Goal: Task Accomplishment & Management: Use online tool/utility

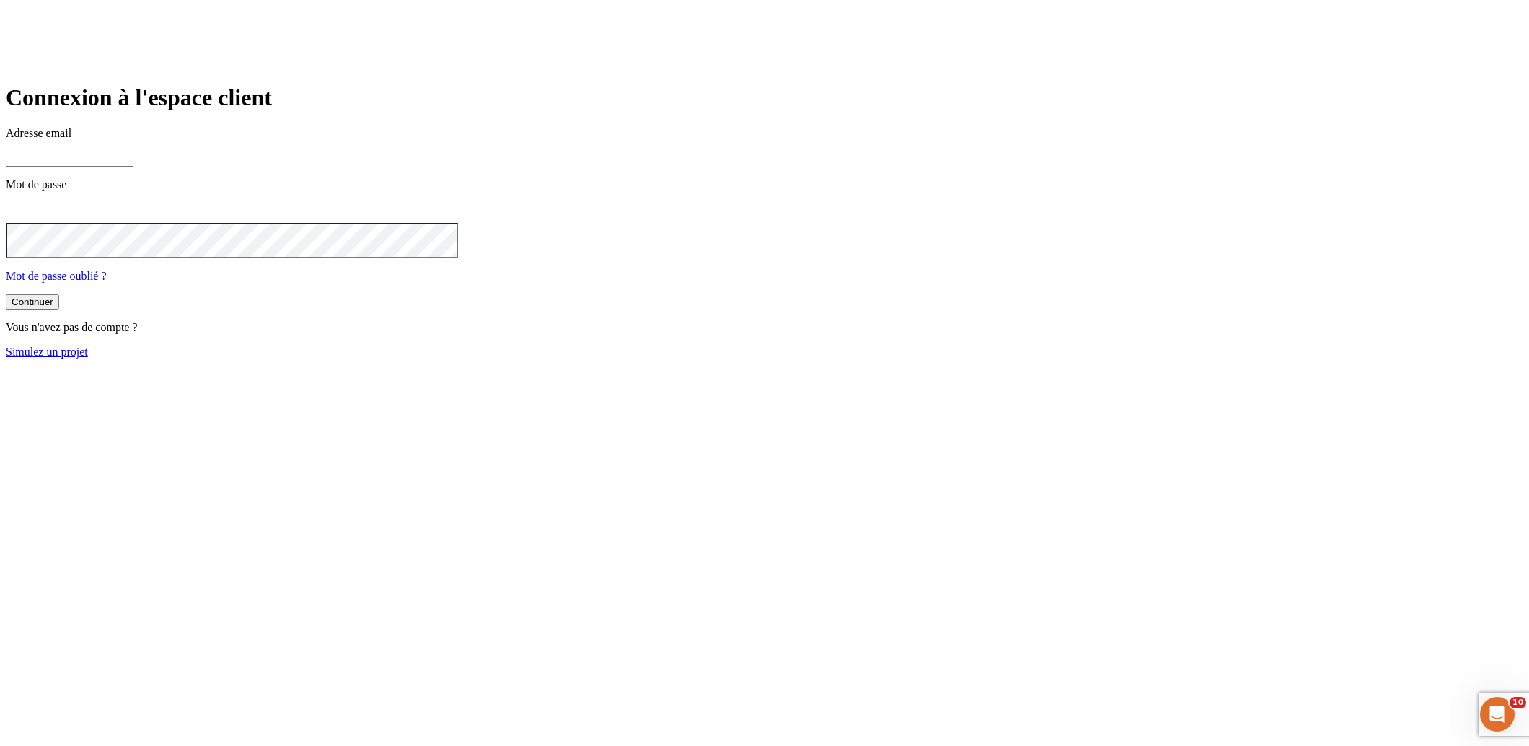
type input "[PERSON_NAME][DOMAIN_NAME][EMAIL_ADDRESS][DOMAIN_NAME]"
click at [88, 358] on link "Simulez un projet" at bounding box center [47, 351] width 82 height 12
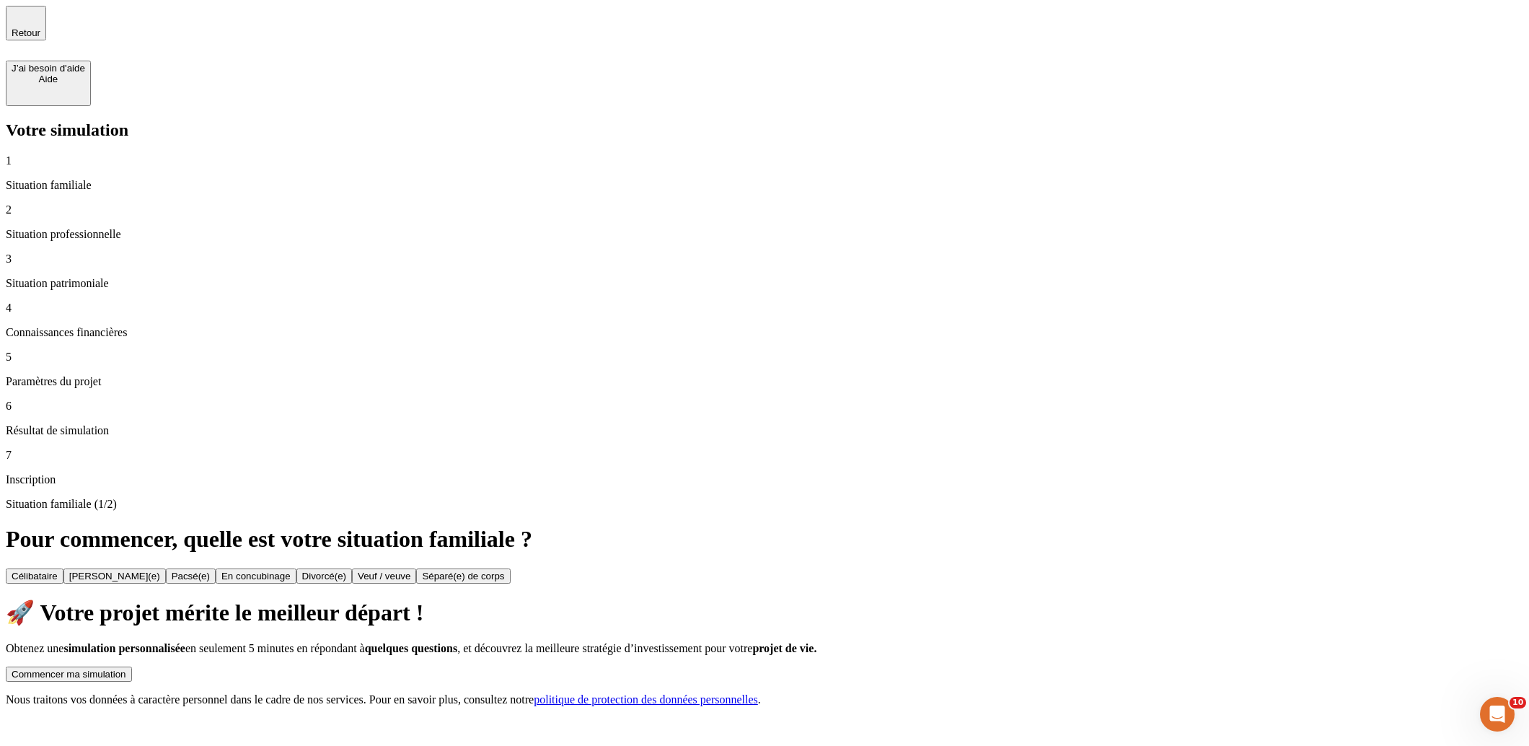
click at [126, 669] on div "Commencer ma simulation" at bounding box center [69, 674] width 115 height 11
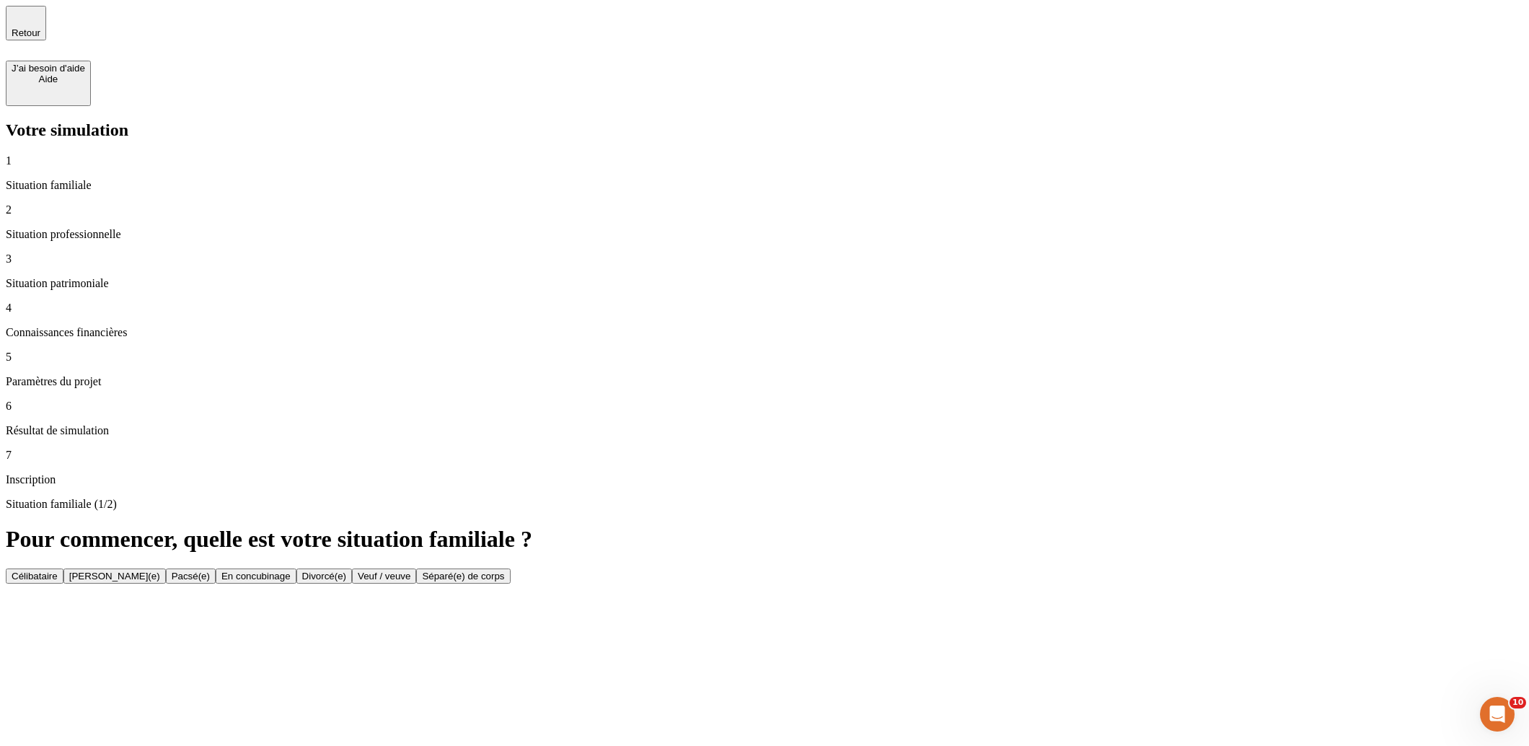
click at [58, 571] on div "Célibataire" at bounding box center [35, 576] width 46 height 11
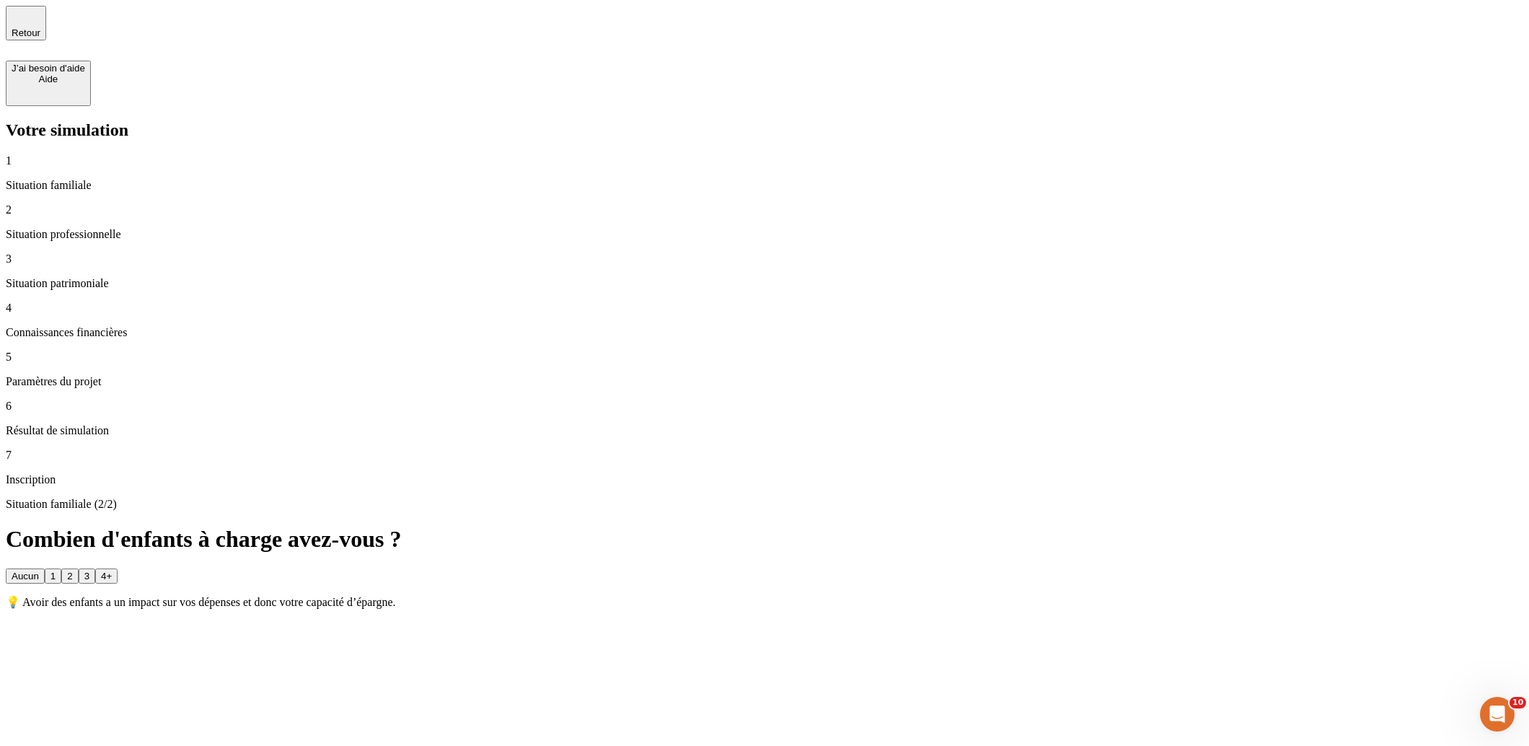
click at [89, 571] on div "3" at bounding box center [86, 576] width 5 height 11
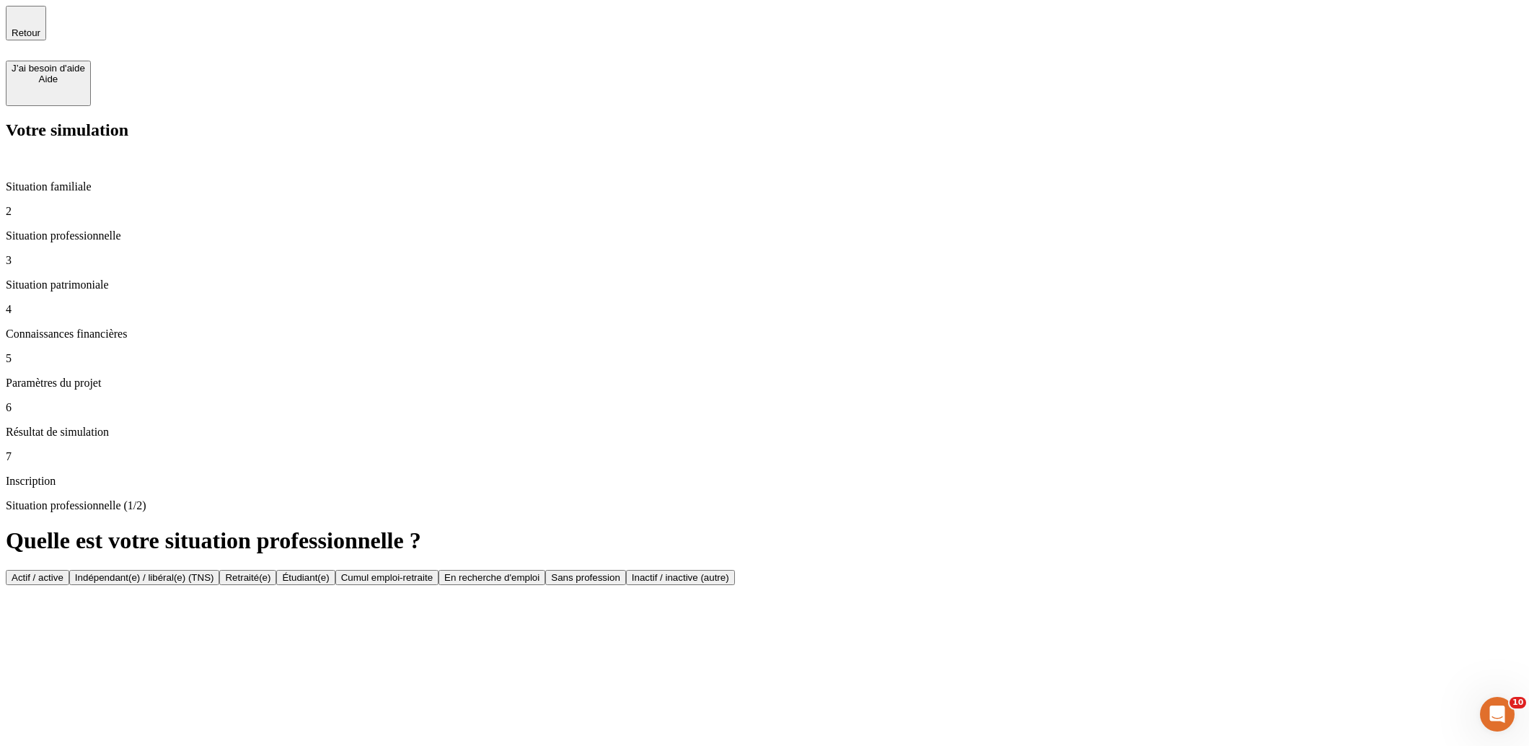
click at [69, 570] on button "Actif / active" at bounding box center [37, 577] width 63 height 15
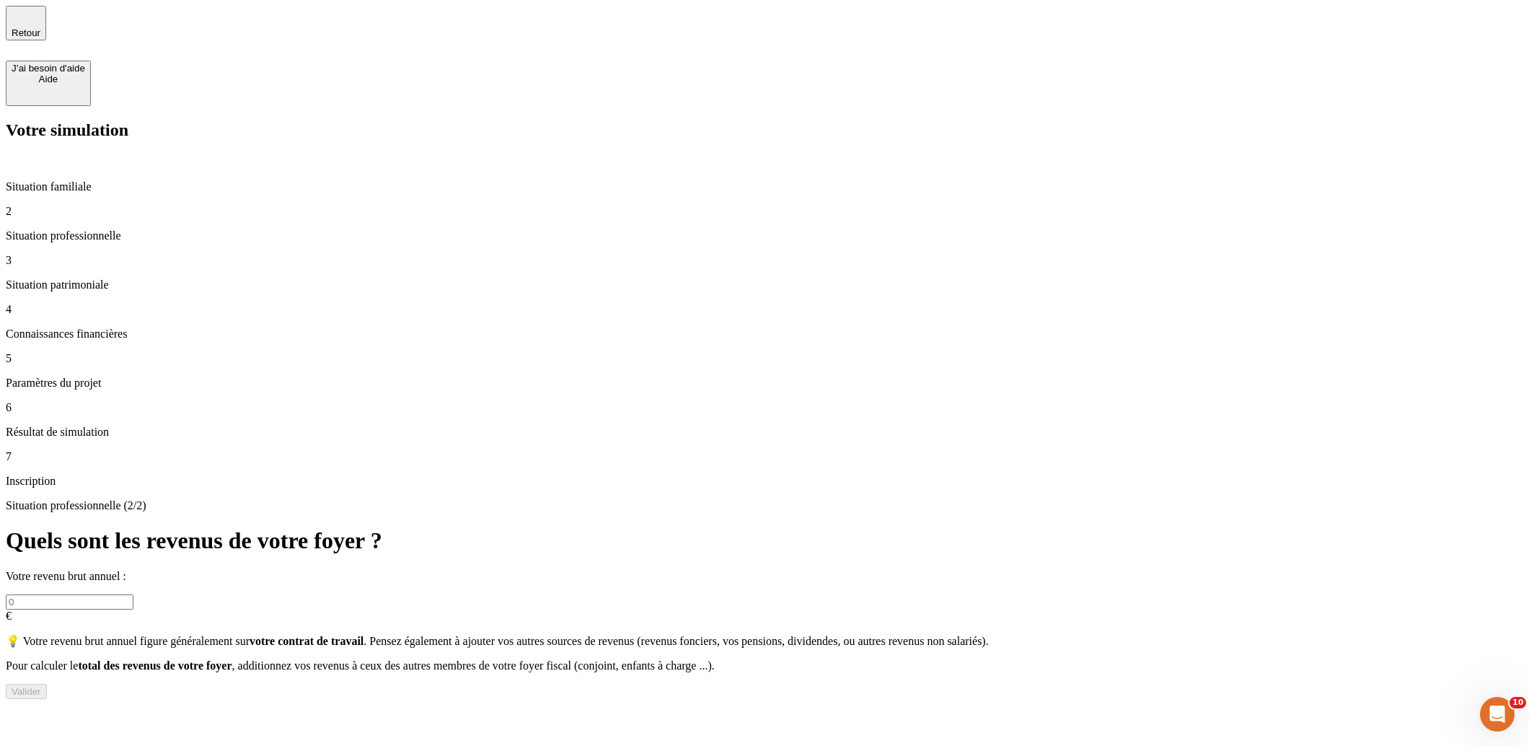
click at [133, 594] on input "text" at bounding box center [70, 601] width 128 height 15
type input "1 000 000"
click at [41, 686] on div "Valider" at bounding box center [27, 691] width 30 height 11
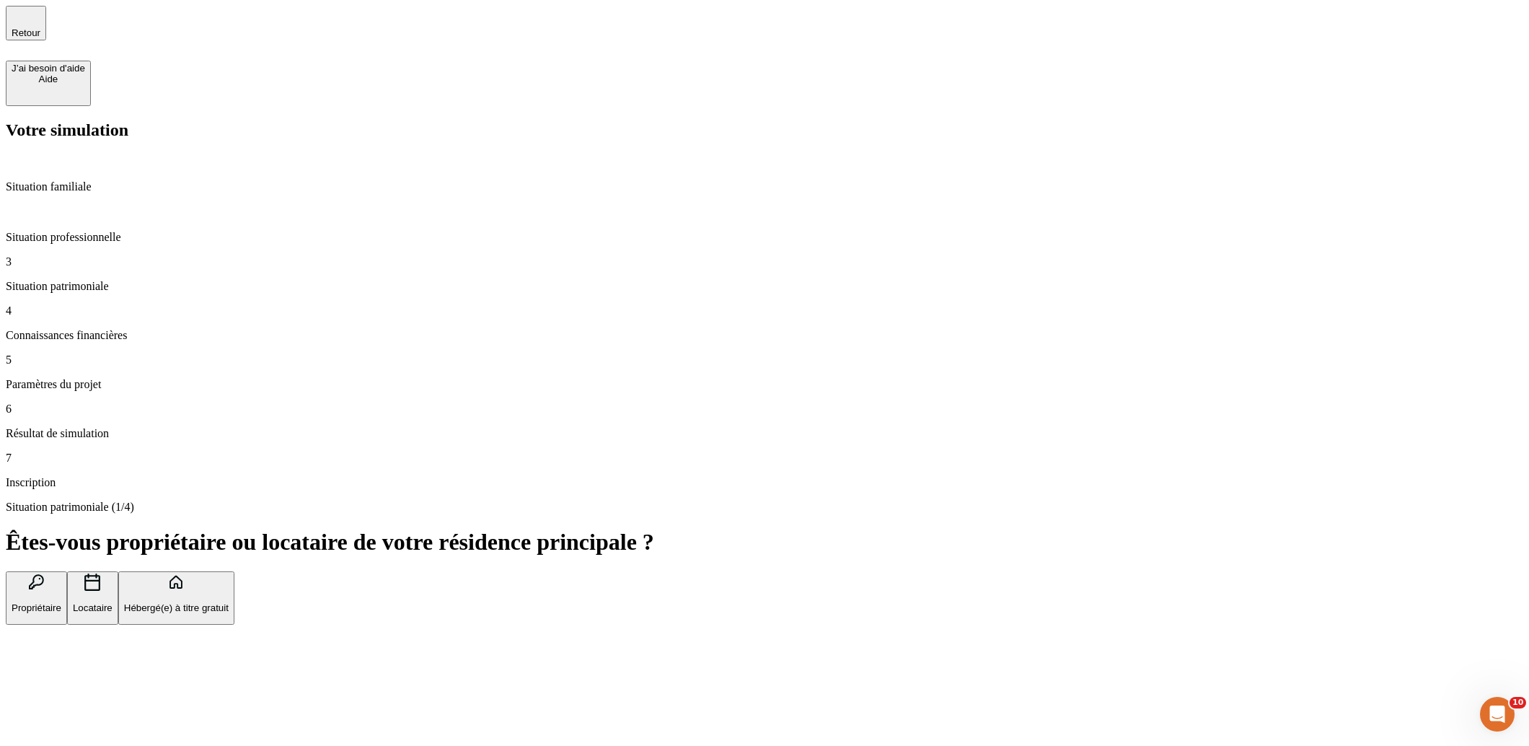
click at [234, 571] on button "Hébergé(e) à titre gratuit" at bounding box center [176, 598] width 116 height 54
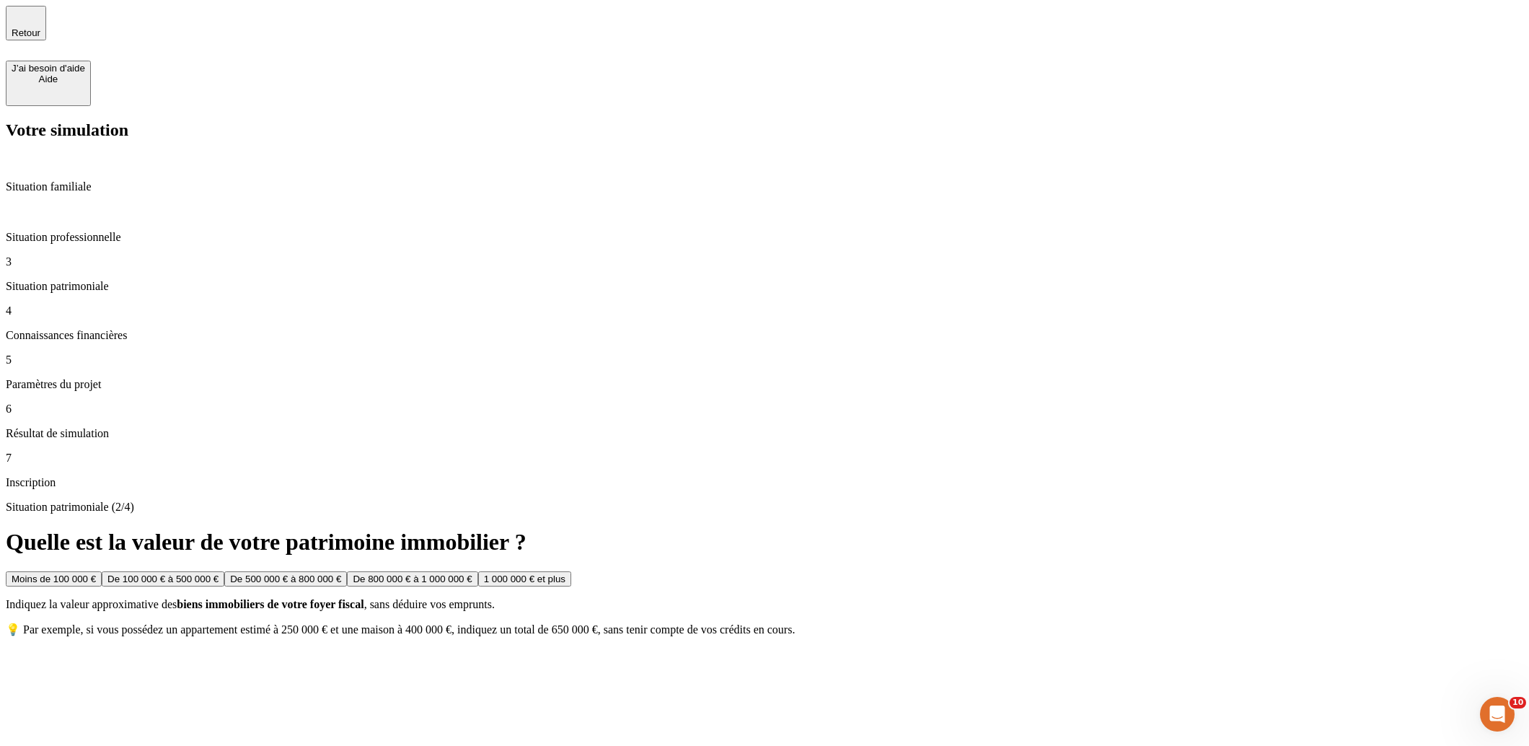
click at [571, 571] on button "1 000 000 € et plus" at bounding box center [524, 578] width 93 height 15
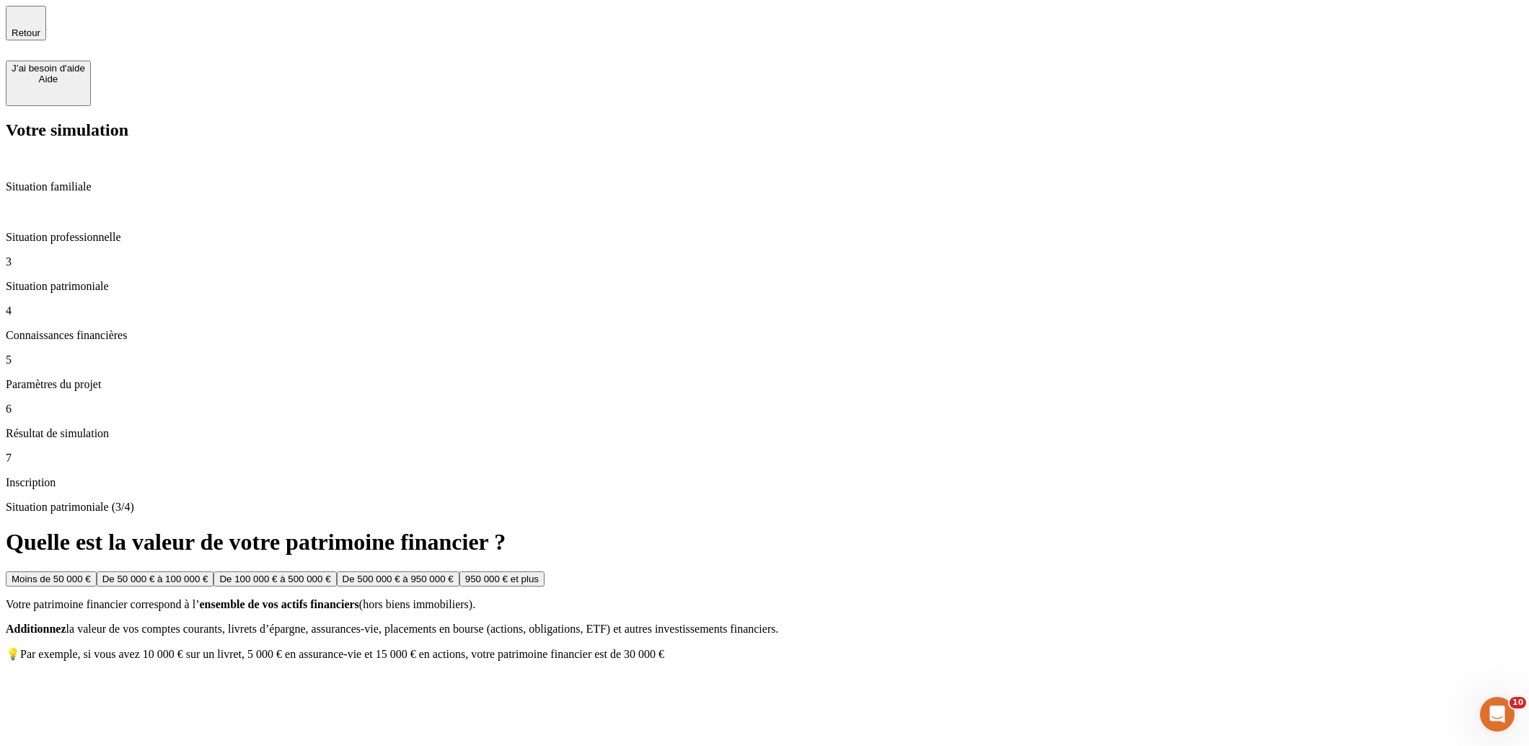
click at [545, 571] on button "950 000 € et plus" at bounding box center [501, 578] width 85 height 15
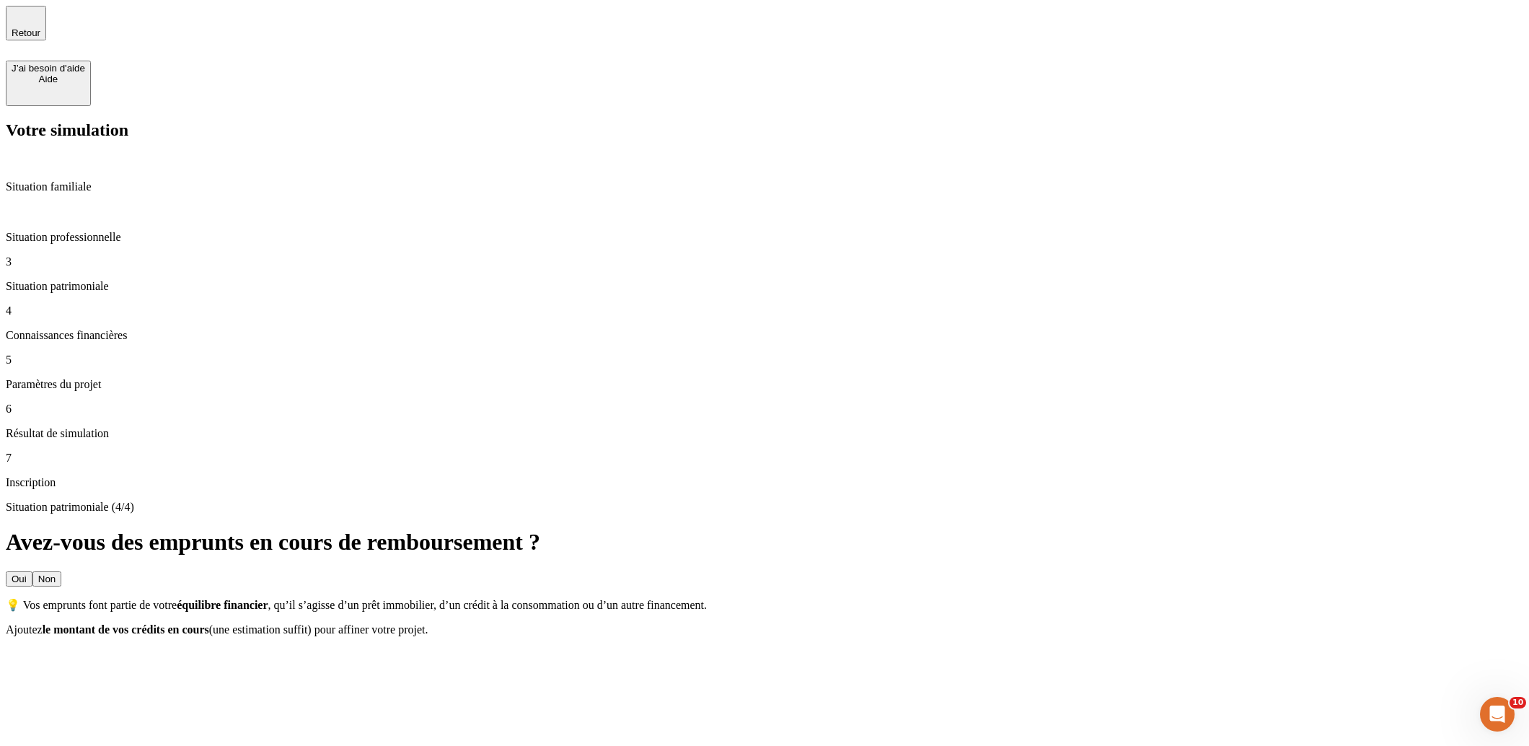
click at [61, 571] on button "Non" at bounding box center [46, 578] width 29 height 15
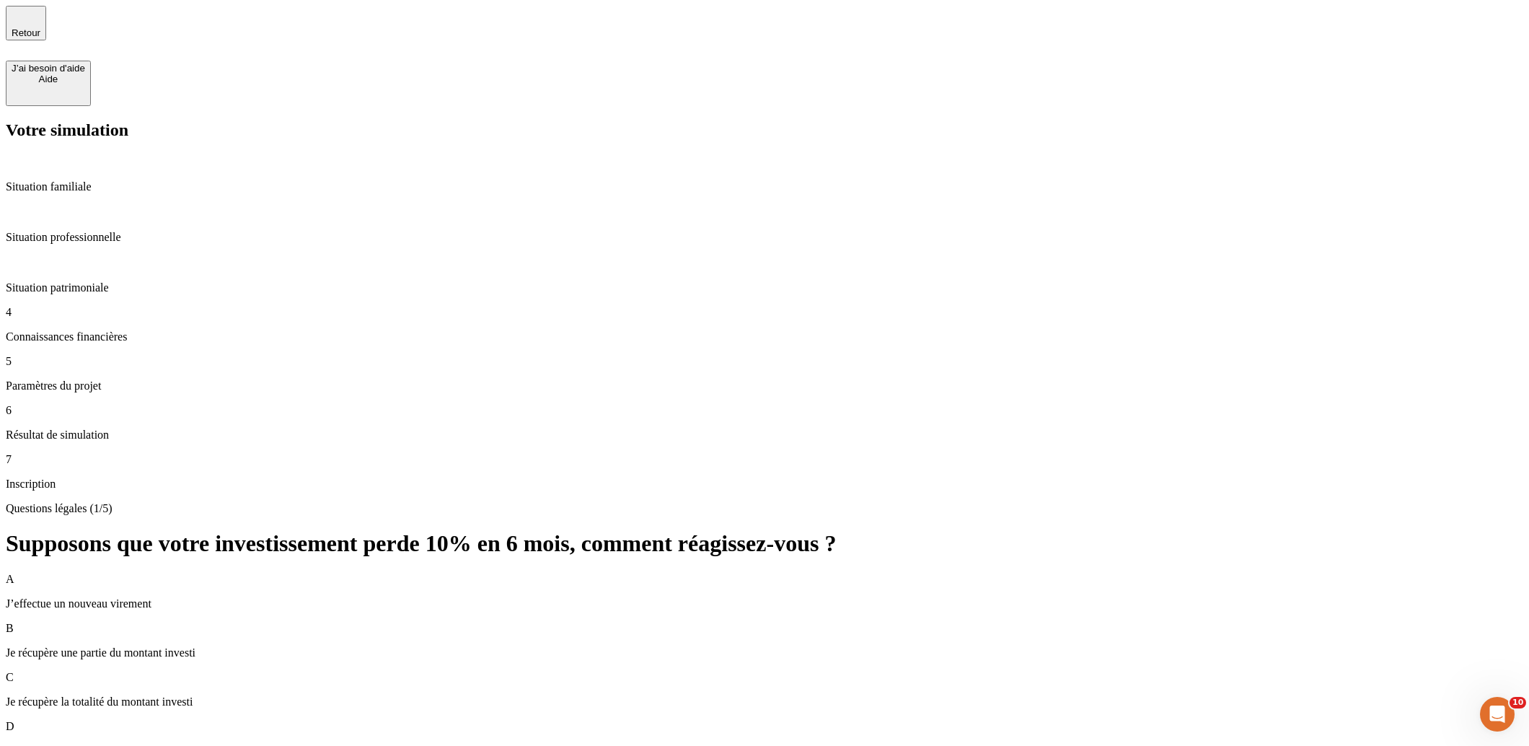
click at [839, 573] on div "A J’effectue un nouveau virement B Je récupère une partie du montant investi C …" at bounding box center [765, 677] width 1518 height 209
click at [848, 720] on div "D Je patiente sans paniquer" at bounding box center [765, 739] width 1518 height 38
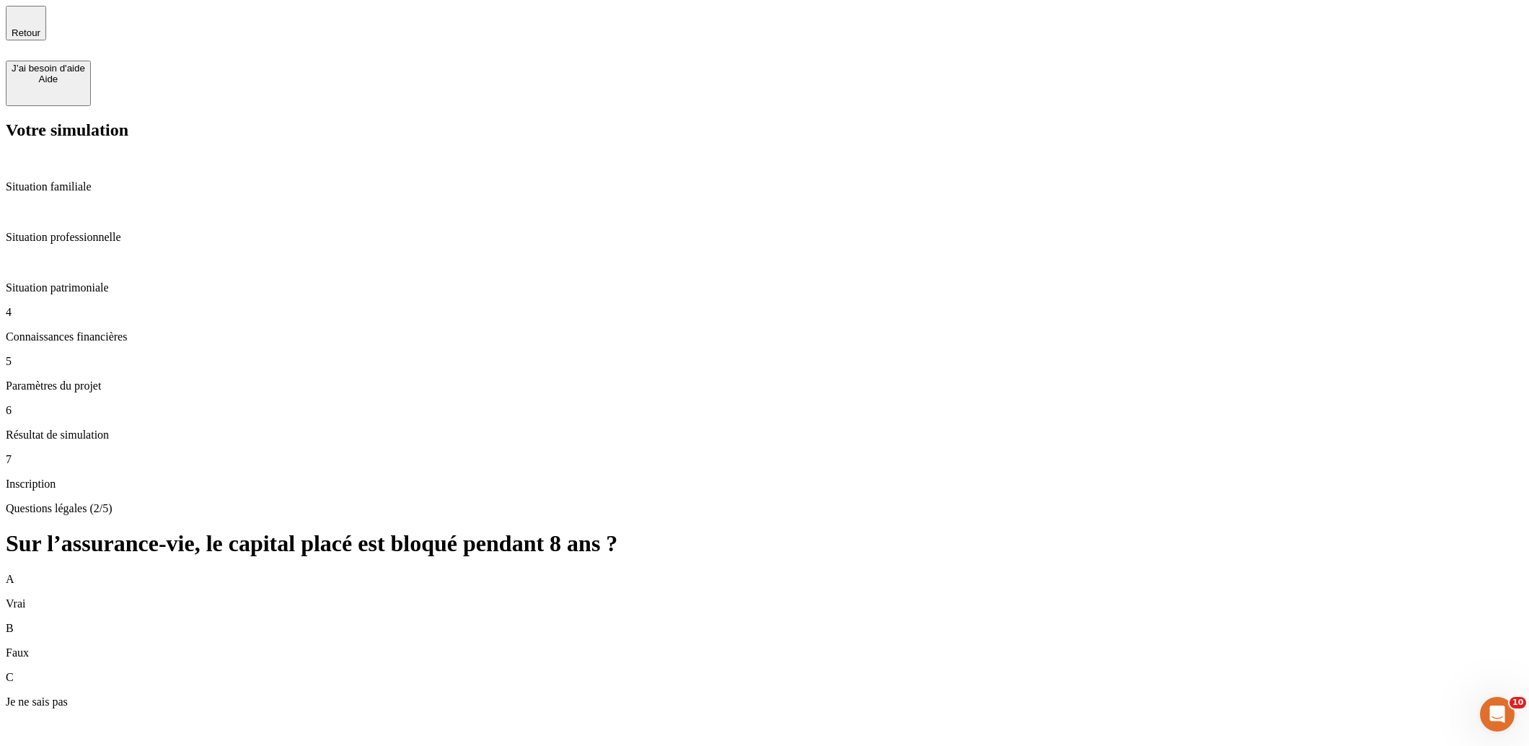
click at [1311, 671] on div "C Je ne sais pas" at bounding box center [765, 690] width 1518 height 38
click at [1267, 671] on div "C Je ne sais pas" at bounding box center [765, 690] width 1518 height 38
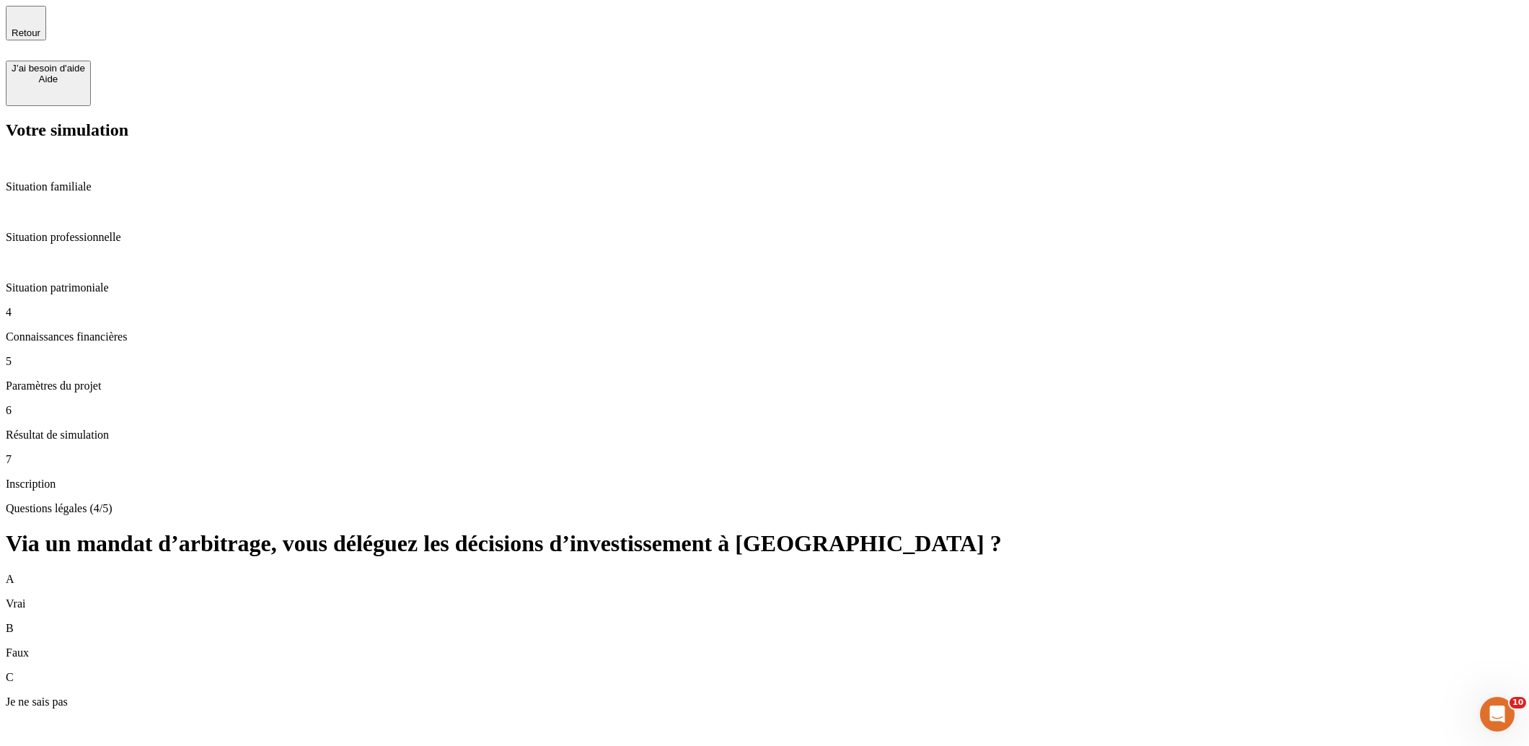
click at [1239, 671] on div "C Je ne sais pas" at bounding box center [765, 690] width 1518 height 38
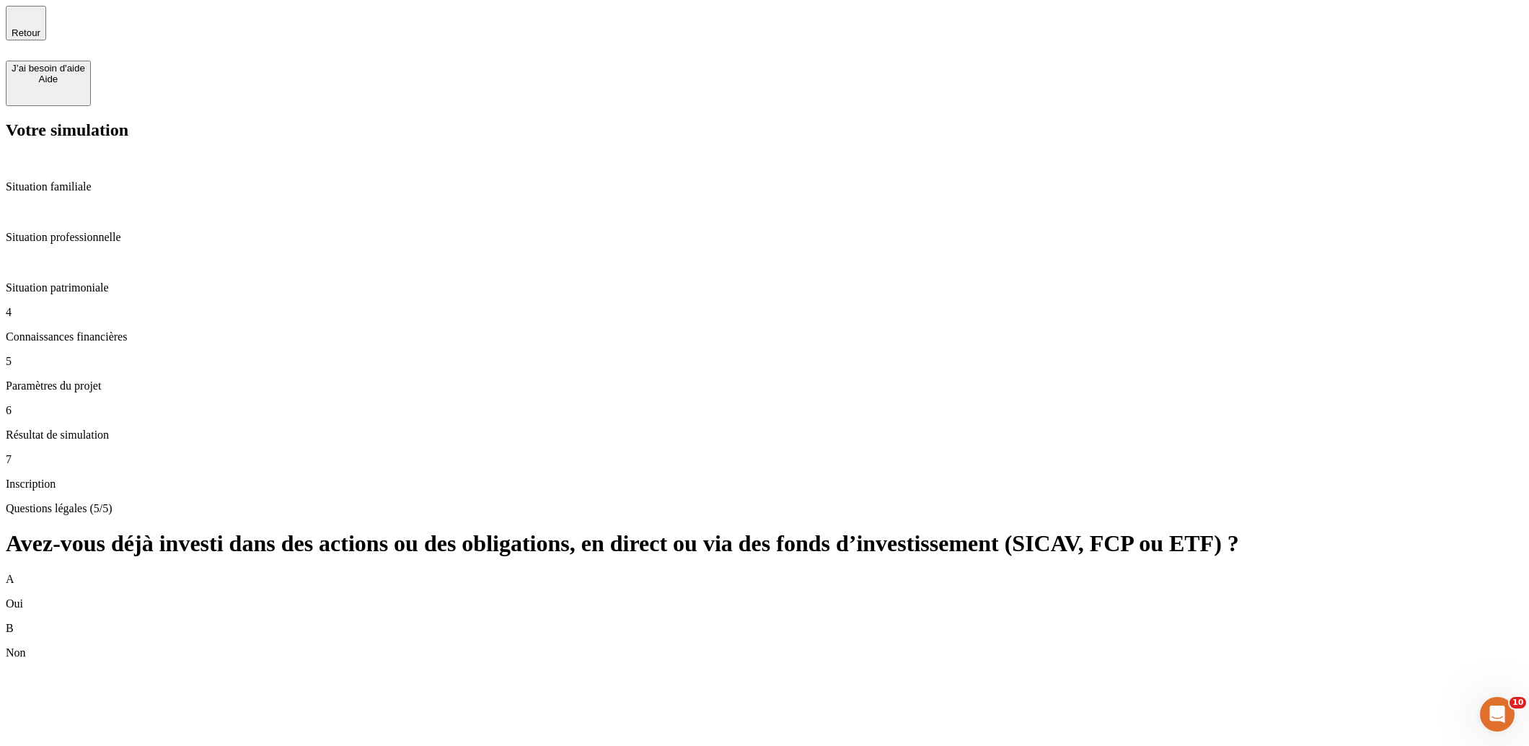
click at [1274, 622] on div "B Non" at bounding box center [765, 641] width 1518 height 38
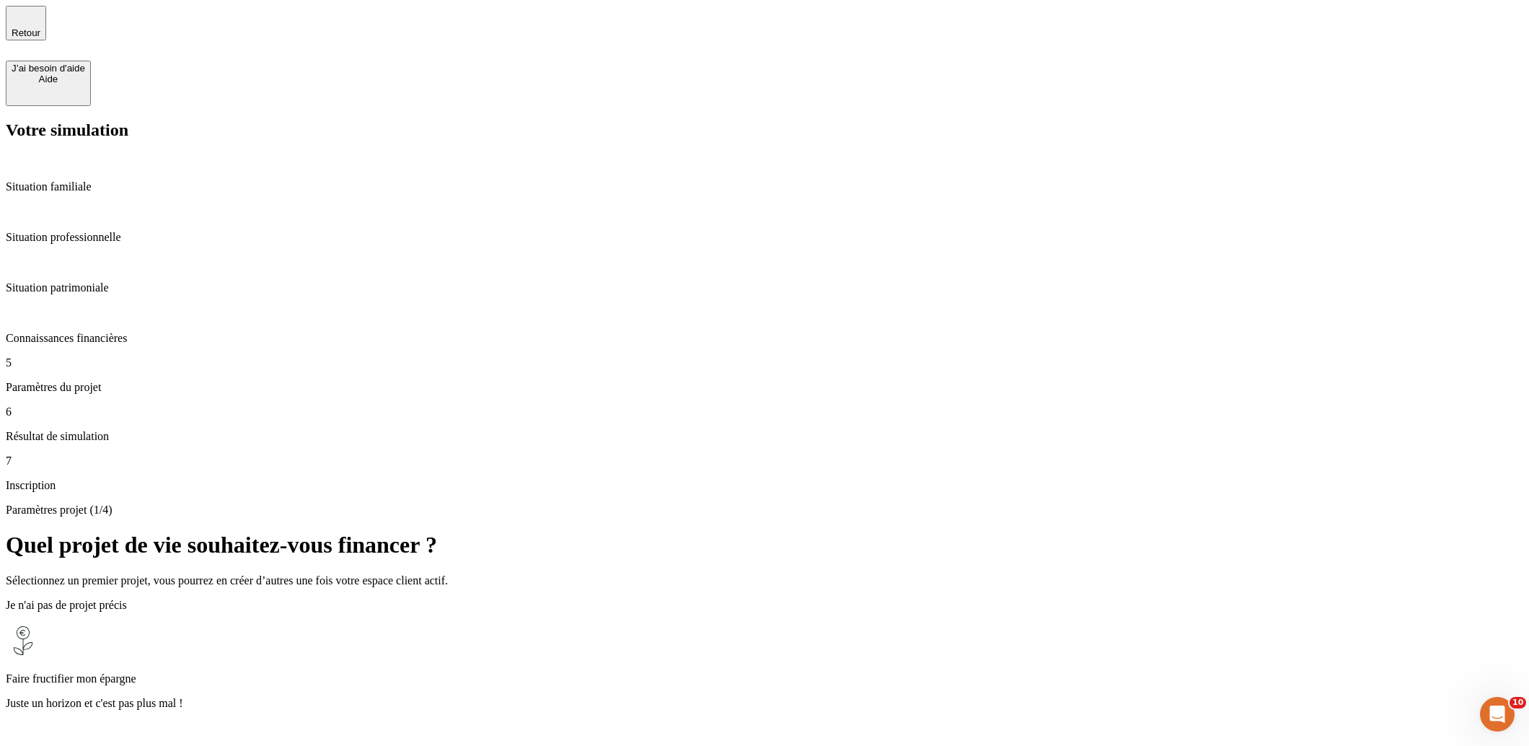
click at [1137, 623] on div "Faire fructifier mon épargne Juste un horizon et c'est pas plus mal !" at bounding box center [765, 682] width 1518 height 118
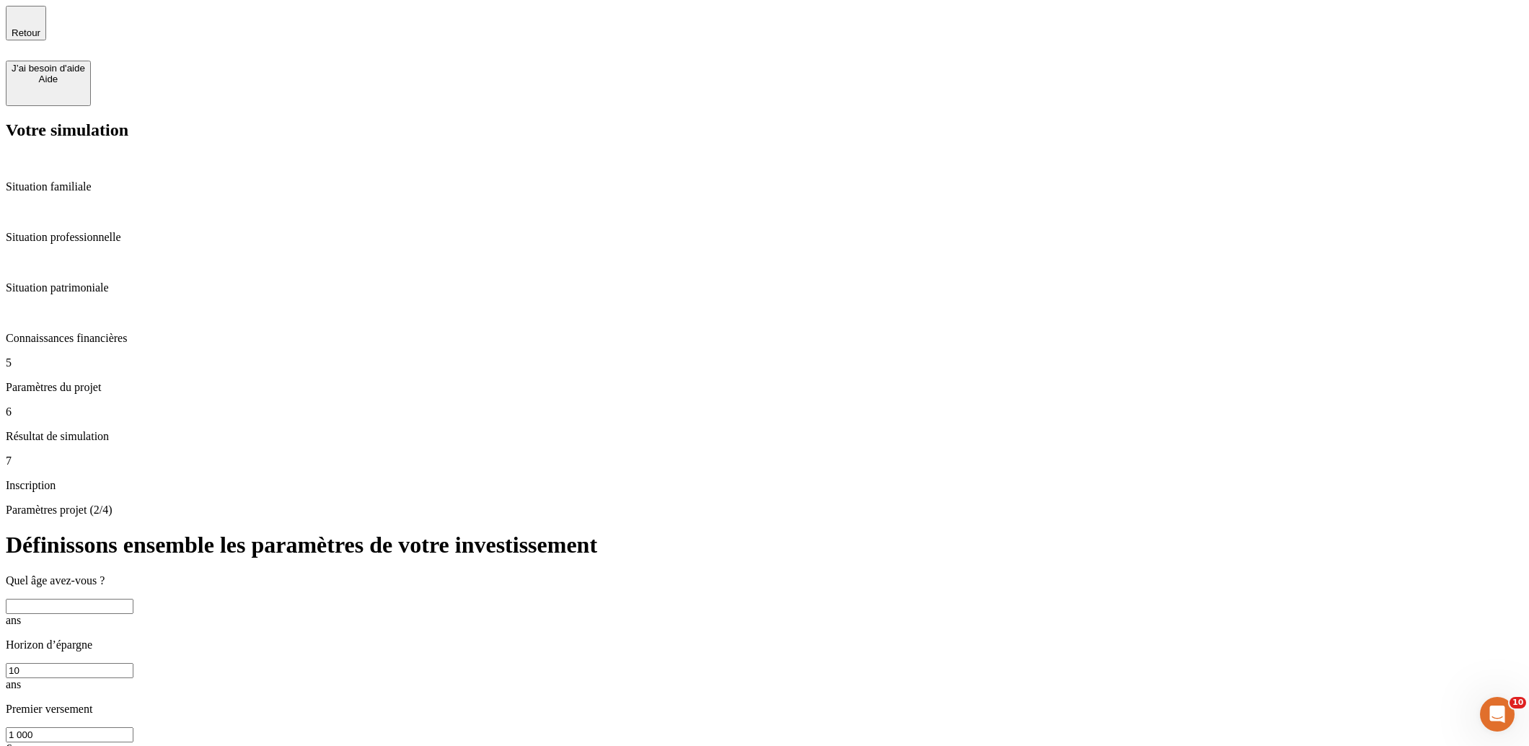
click at [133, 599] on input "text" at bounding box center [70, 606] width 128 height 15
type input "31"
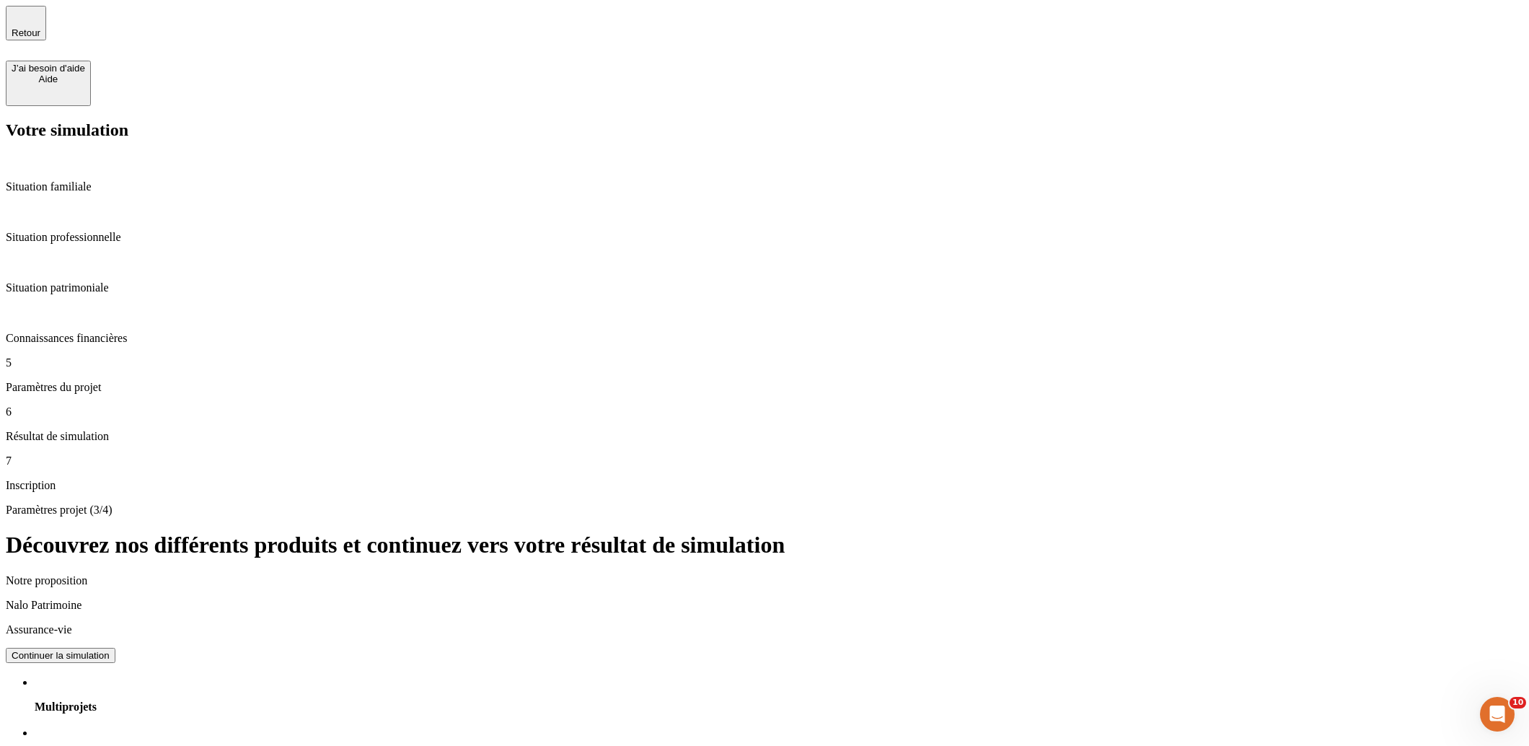
click at [110, 650] on div "Continuer la simulation" at bounding box center [61, 655] width 98 height 11
